Goal: Information Seeking & Learning: Find specific fact

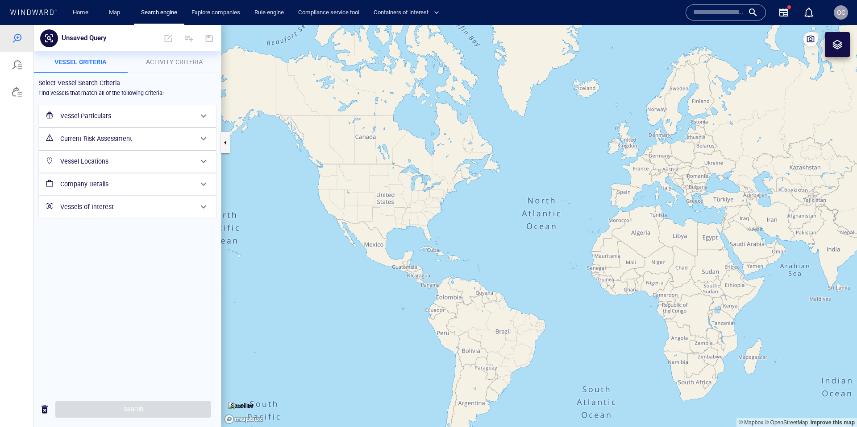
drag, startPoint x: 508, startPoint y: 194, endPoint x: 506, endPoint y: 99, distance: 94.6
click at [506, 99] on canvas "Map" at bounding box center [538, 226] width 635 height 402
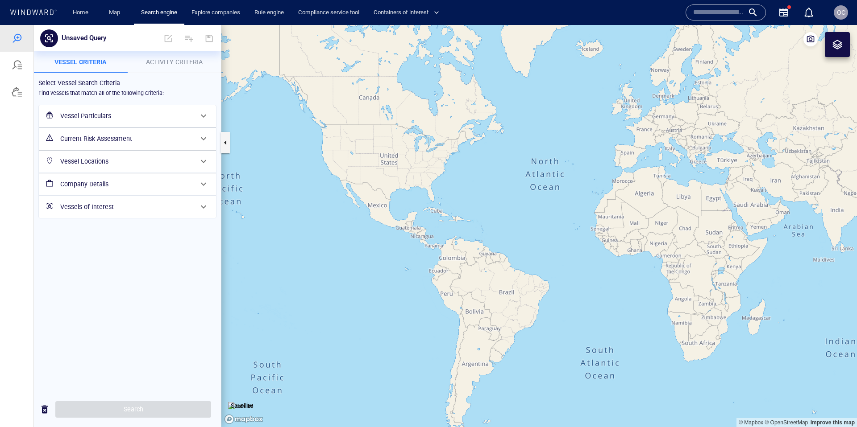
drag, startPoint x: 490, startPoint y: 141, endPoint x: 501, endPoint y: 160, distance: 21.6
click at [501, 160] on canvas "Map" at bounding box center [538, 226] width 635 height 402
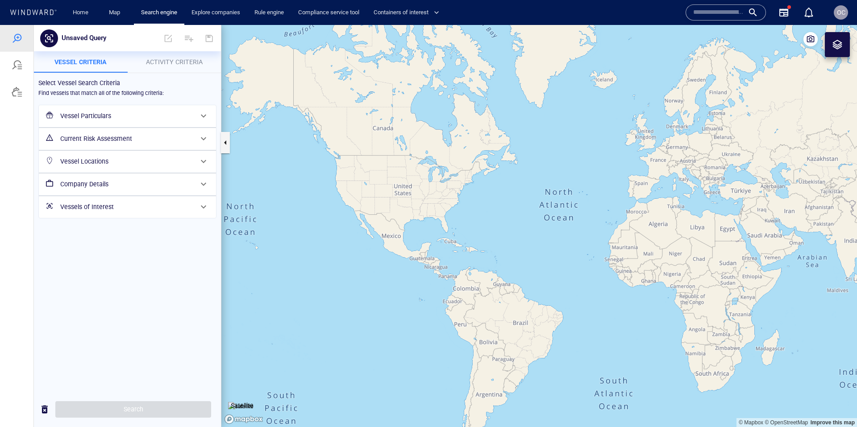
click at [125, 115] on h6 "Vessel Particulars" at bounding box center [126, 116] width 132 height 11
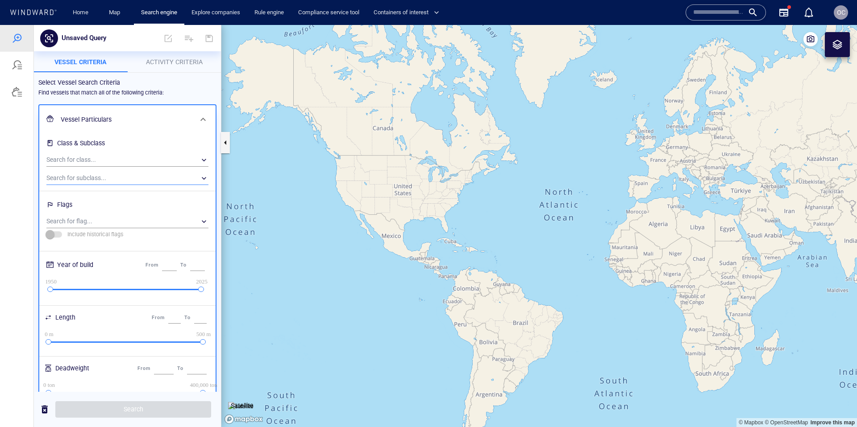
click at [154, 174] on div "​" at bounding box center [127, 178] width 162 height 13
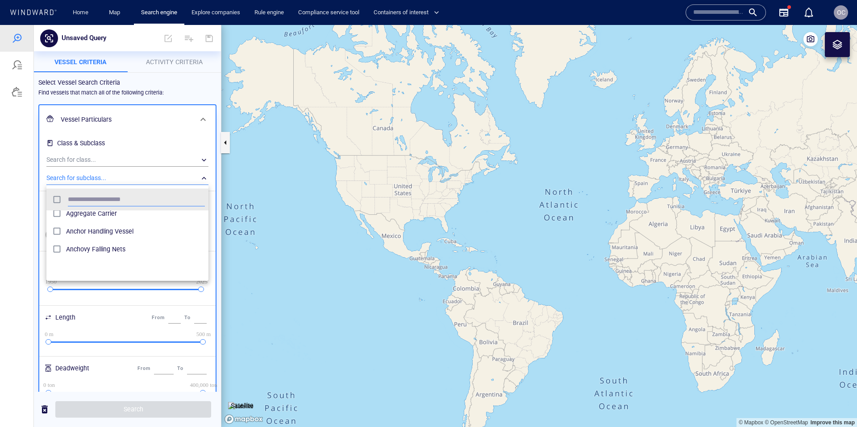
scroll to position [54, 0]
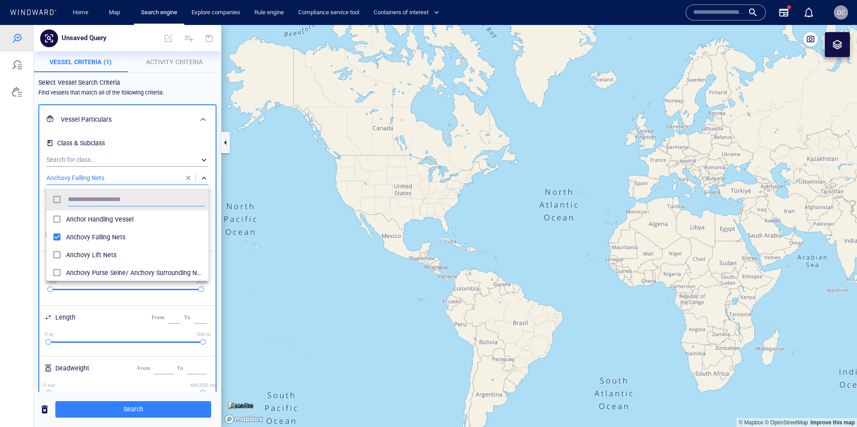
click at [214, 180] on div at bounding box center [428, 226] width 857 height 402
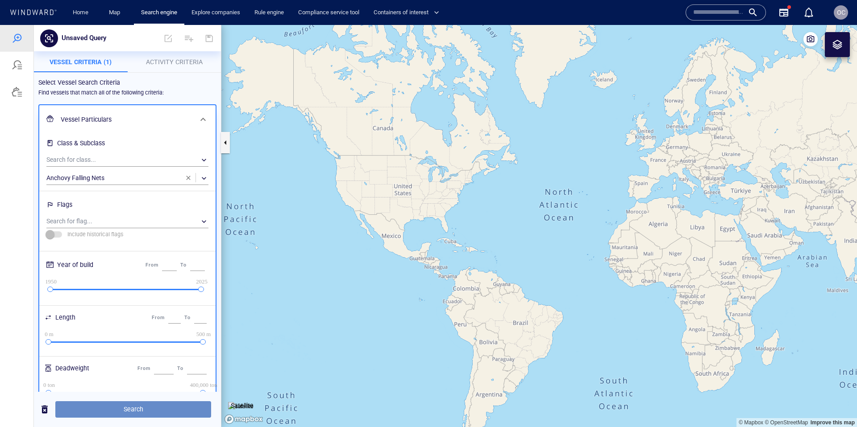
click at [147, 414] on span "Search" at bounding box center [132, 409] width 141 height 11
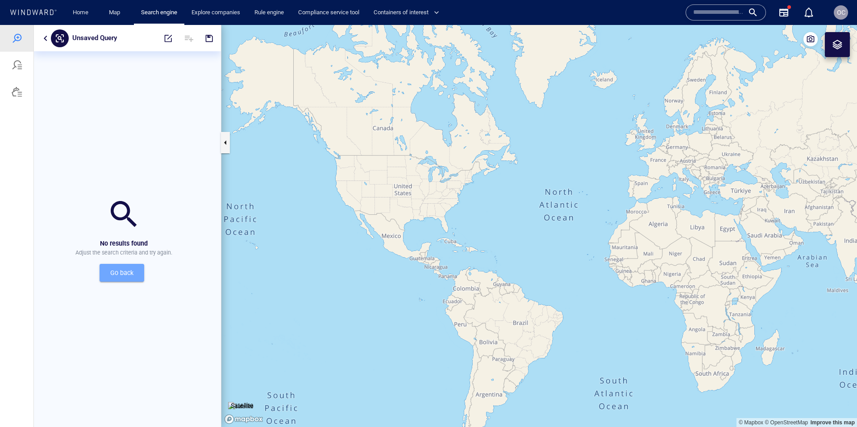
click at [110, 270] on span "Go back" at bounding box center [122, 273] width 30 height 11
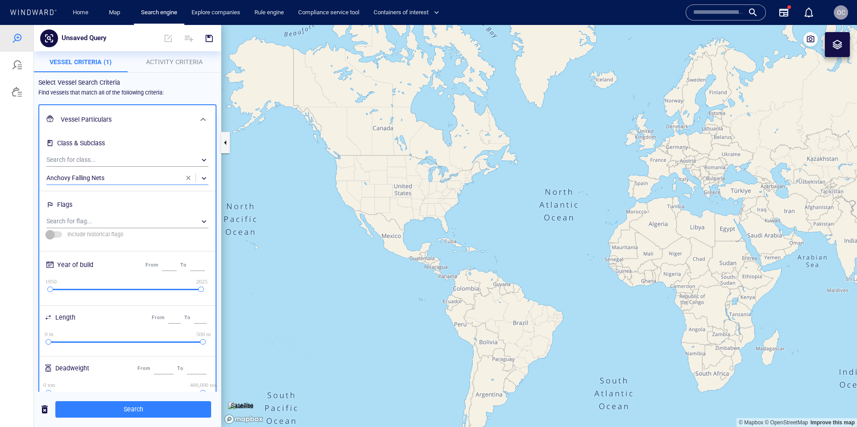
click at [125, 176] on div "​" at bounding box center [127, 178] width 162 height 13
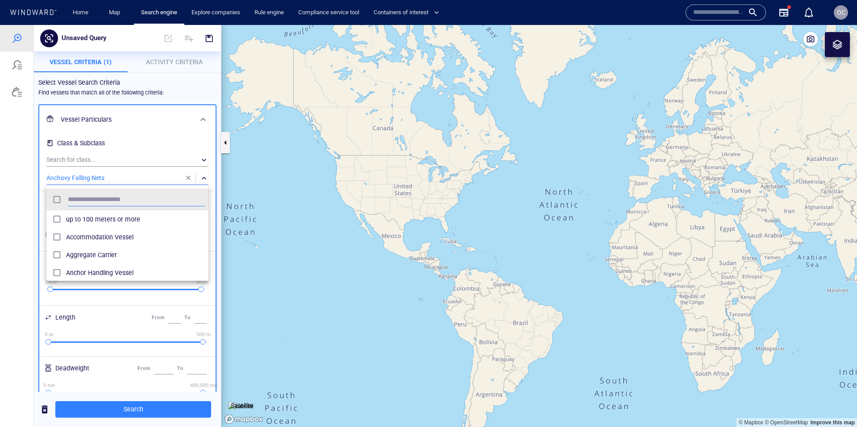
scroll to position [89, 162]
click at [189, 175] on div at bounding box center [428, 226] width 857 height 402
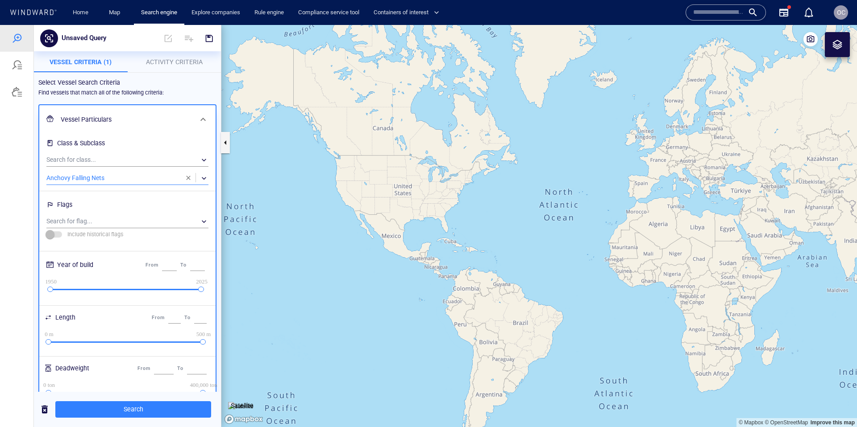
click at [187, 178] on span "button" at bounding box center [188, 177] width 7 height 7
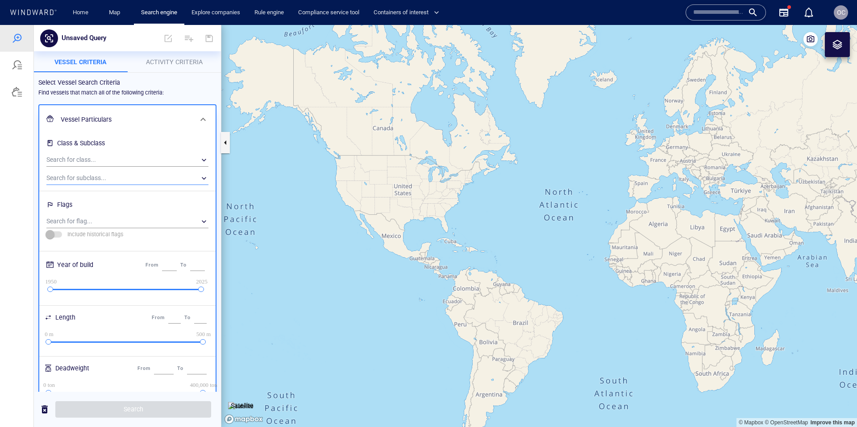
click at [155, 179] on div "​" at bounding box center [127, 178] width 162 height 13
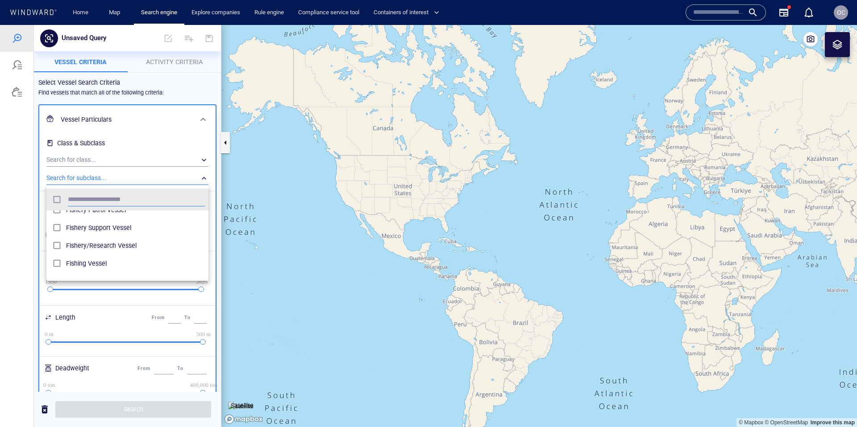
scroll to position [918, 0]
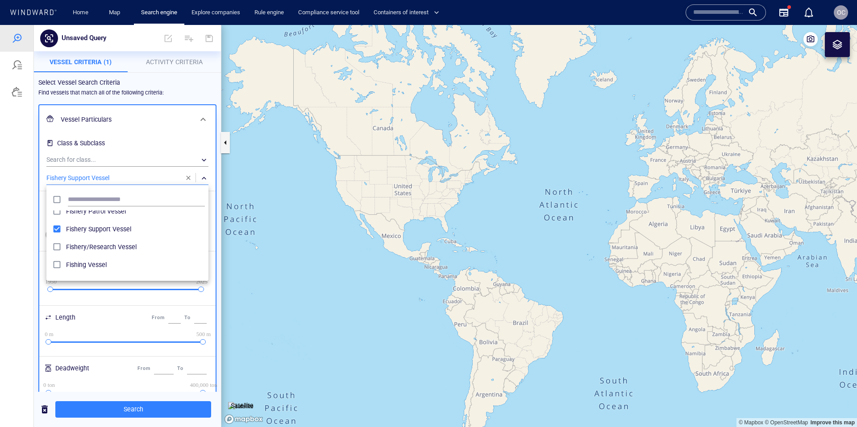
click at [177, 406] on div at bounding box center [428, 226] width 857 height 402
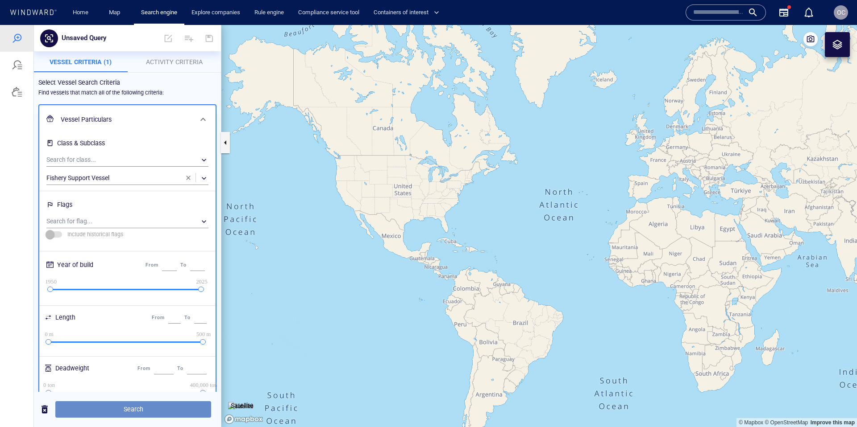
click at [163, 410] on span "Search" at bounding box center [132, 409] width 141 height 11
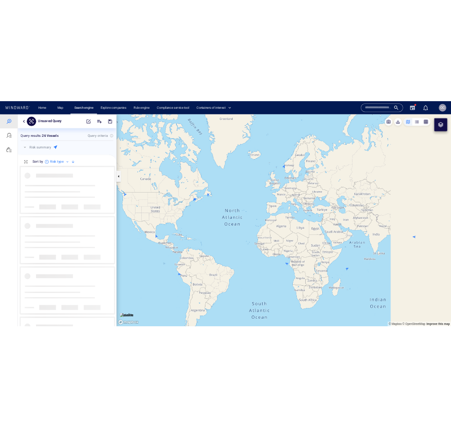
scroll to position [305, 187]
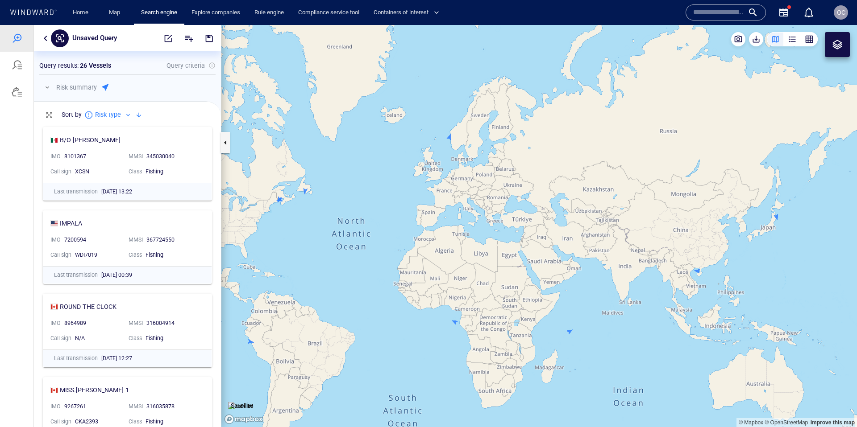
drag, startPoint x: 546, startPoint y: 213, endPoint x: 476, endPoint y: 224, distance: 70.9
click at [476, 224] on canvas "Map" at bounding box center [538, 226] width 635 height 402
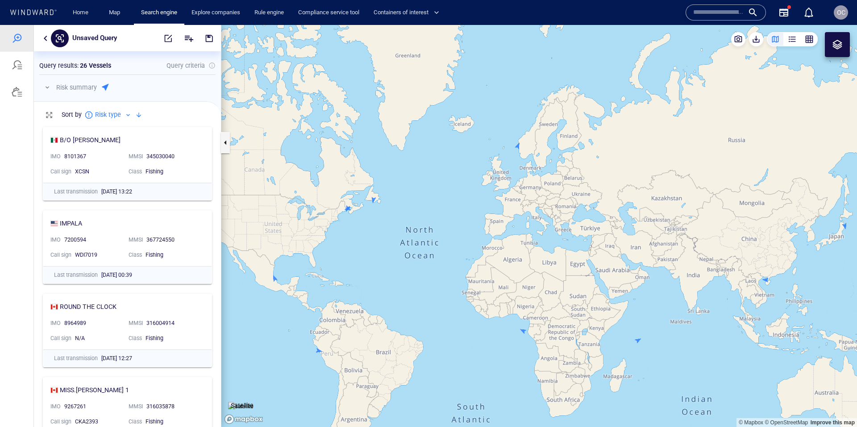
drag, startPoint x: 579, startPoint y: 202, endPoint x: 673, endPoint y: 193, distance: 94.6
click at [673, 193] on canvas "Map" at bounding box center [538, 226] width 635 height 402
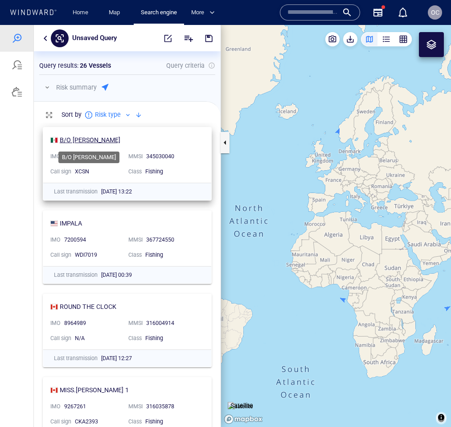
click at [87, 140] on div "B/O [PERSON_NAME]" at bounding box center [90, 140] width 61 height 11
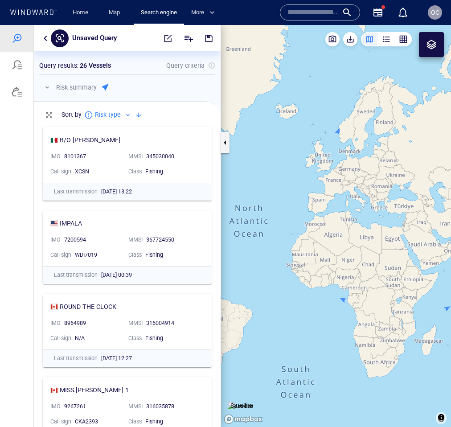
click at [41, 39] on button "button" at bounding box center [45, 38] width 11 height 11
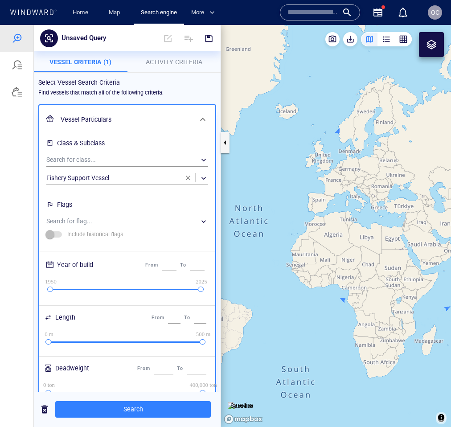
click at [189, 177] on span "button" at bounding box center [188, 177] width 7 height 7
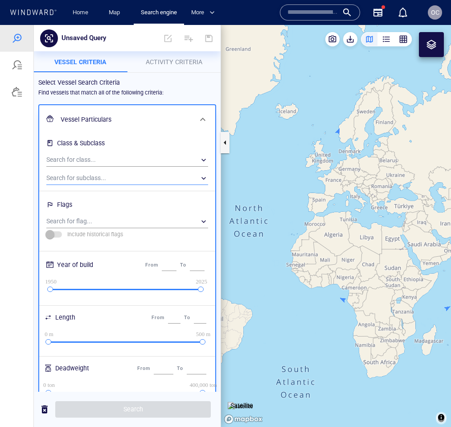
click at [138, 182] on div "​" at bounding box center [127, 178] width 162 height 13
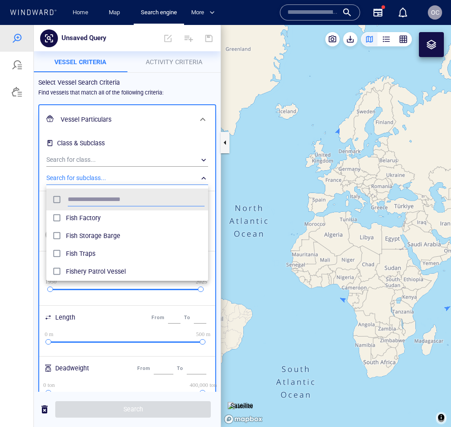
scroll to position [859, 0]
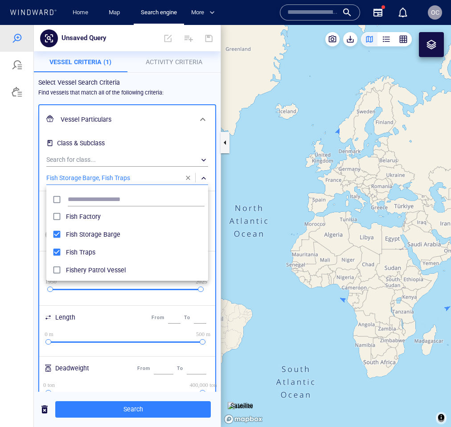
click at [156, 410] on div at bounding box center [225, 226] width 451 height 402
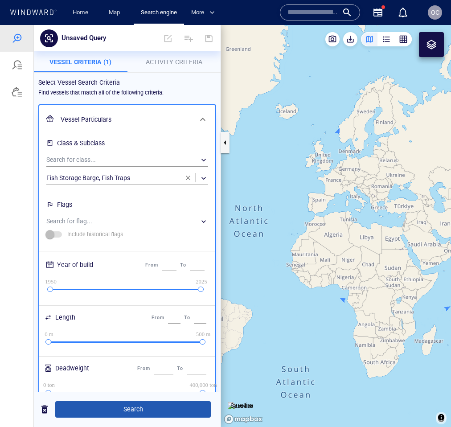
click at [119, 406] on span "Search" at bounding box center [132, 409] width 141 height 11
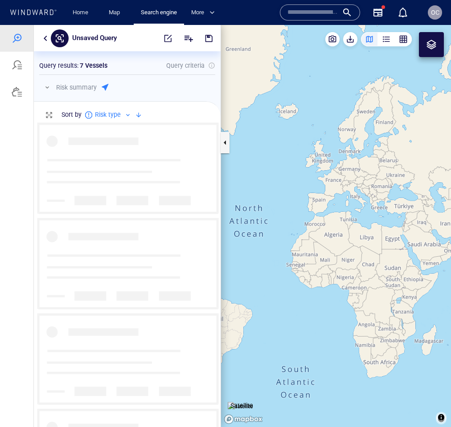
scroll to position [305, 187]
